Goal: Find specific page/section: Find specific page/section

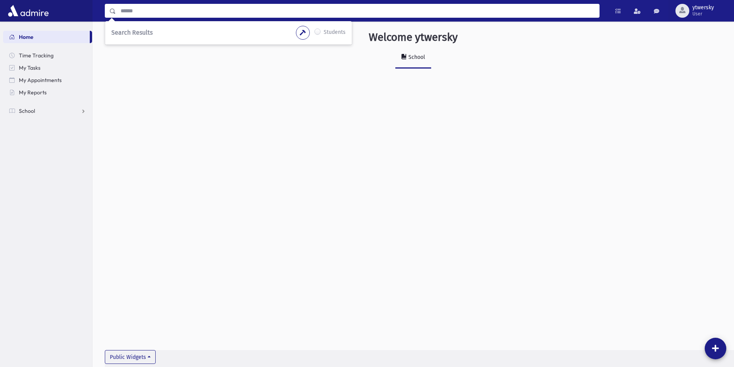
click at [131, 7] on input "Search" at bounding box center [357, 11] width 483 height 14
type input "********"
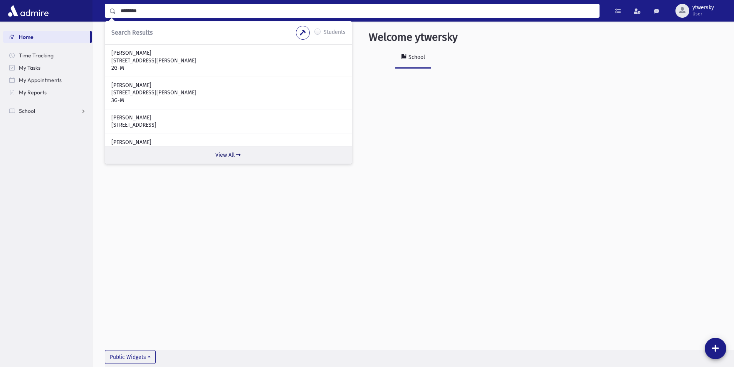
click at [227, 156] on link "View All" at bounding box center [228, 155] width 247 height 18
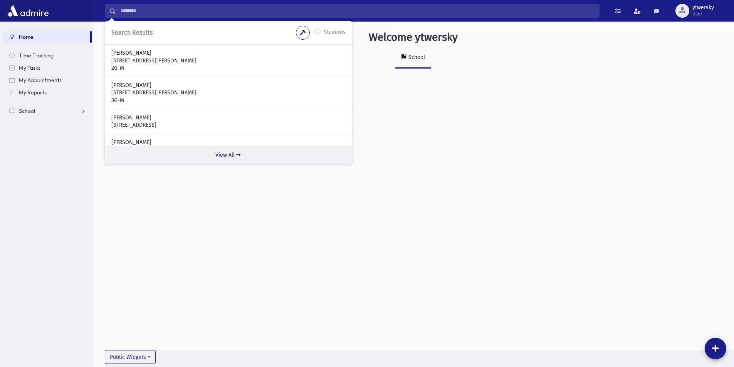
click at [217, 154] on link "View All" at bounding box center [228, 155] width 247 height 18
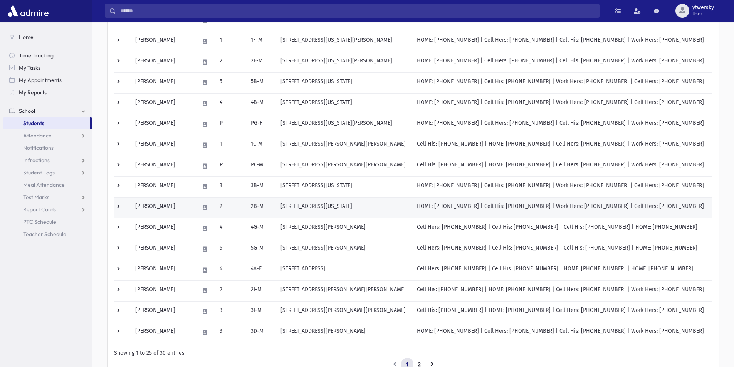
scroll to position [347, 0]
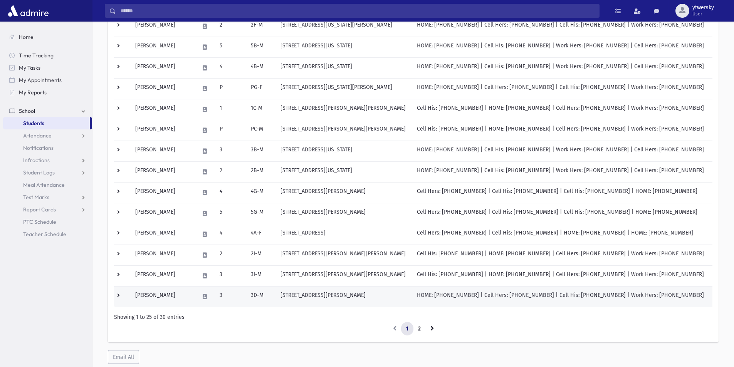
click at [181, 292] on td "Weissman, Yehuda" at bounding box center [163, 296] width 64 height 21
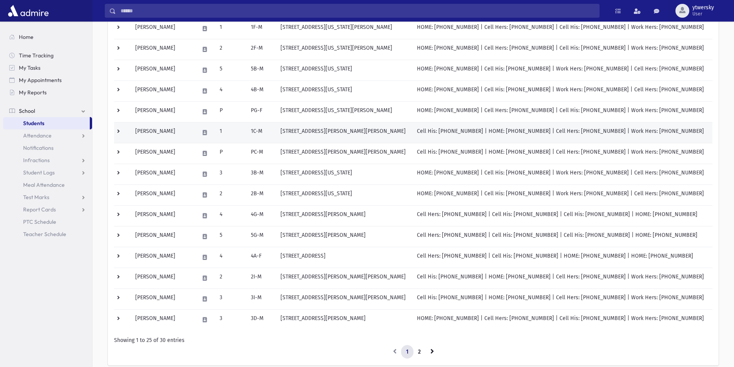
scroll to position [347, 0]
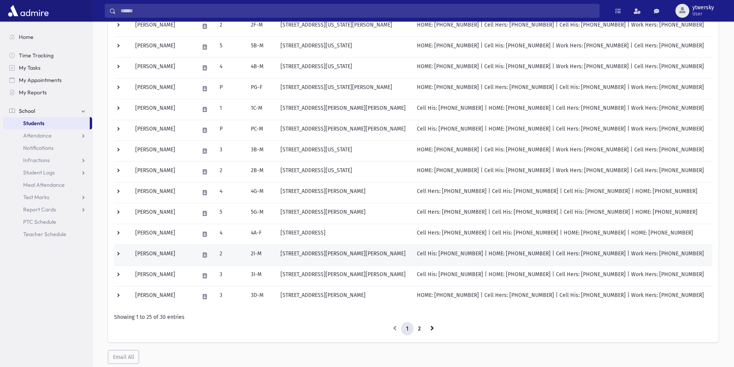
click at [171, 254] on td "Weissman, Yehuda" at bounding box center [163, 255] width 64 height 21
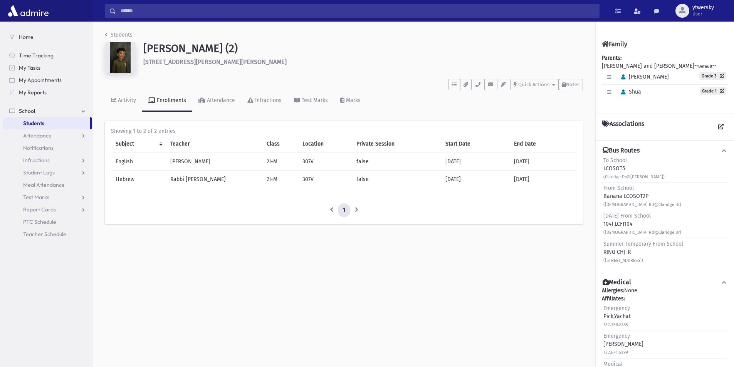
click at [119, 60] on img at bounding box center [120, 57] width 31 height 31
click at [479, 83] on icon "button" at bounding box center [478, 84] width 6 height 5
